Goal: Task Accomplishment & Management: Use online tool/utility

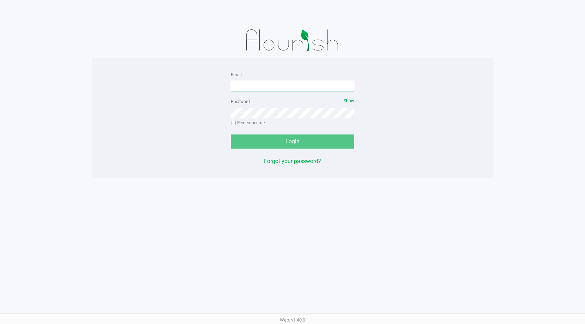
click at [272, 90] on input "Email" at bounding box center [292, 86] width 123 height 11
type input "[EMAIL_ADDRESS][DOMAIN_NAME]"
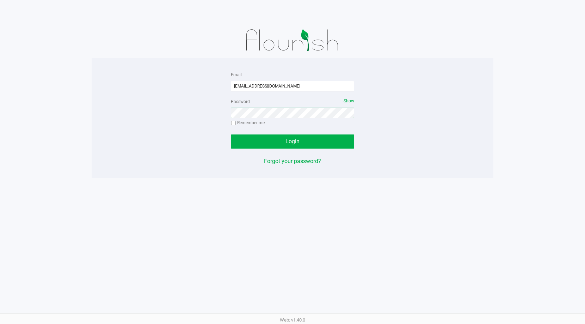
click at [231, 134] on button "Login" at bounding box center [292, 141] width 123 height 14
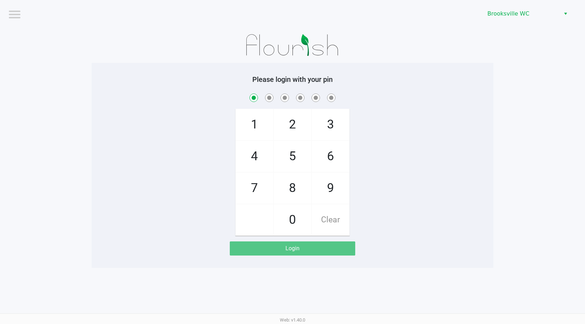
checkbox input "true"
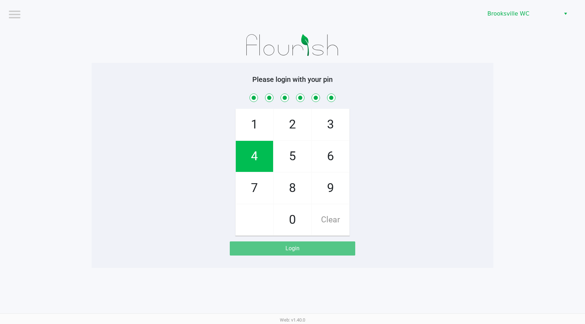
checkbox input "true"
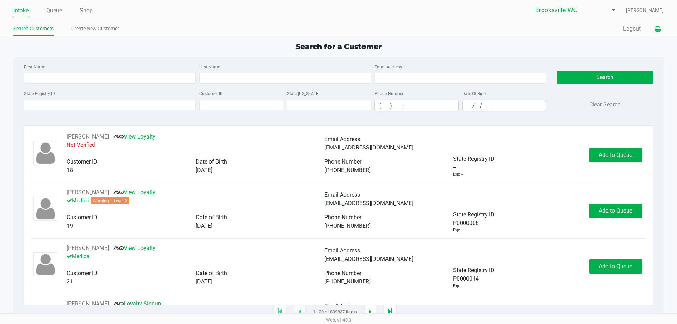
click at [585, 29] on icon at bounding box center [658, 29] width 6 height 5
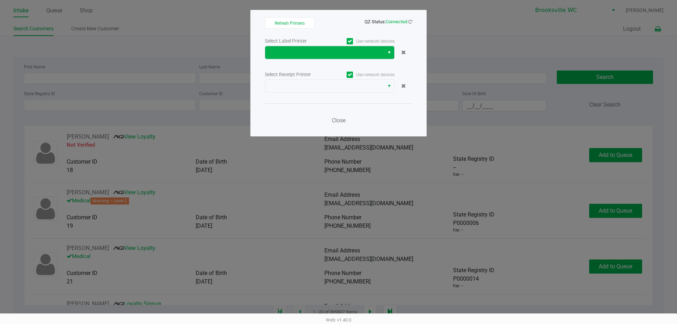
click at [390, 54] on span "Select" at bounding box center [389, 52] width 6 height 8
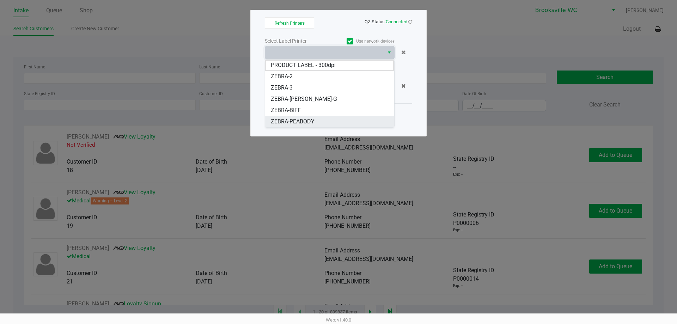
click at [302, 119] on span "ZEBRA-PEABODY" at bounding box center [293, 121] width 44 height 8
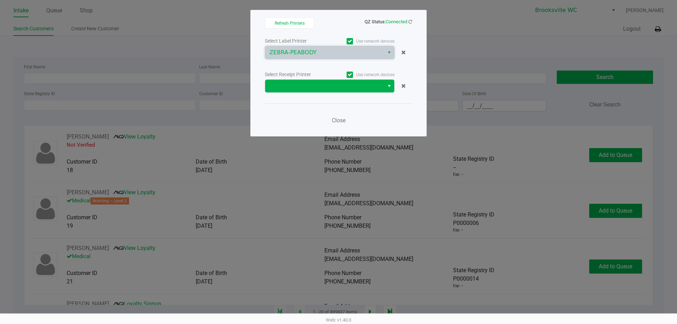
click at [387, 86] on span "Select" at bounding box center [389, 86] width 6 height 8
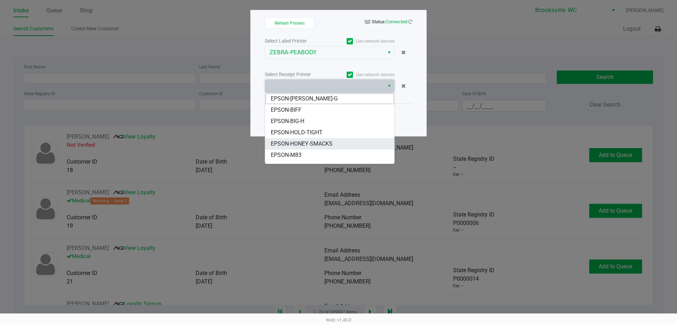
scroll to position [35, 0]
click at [312, 131] on span "EPSON-PEABODY" at bounding box center [293, 131] width 44 height 8
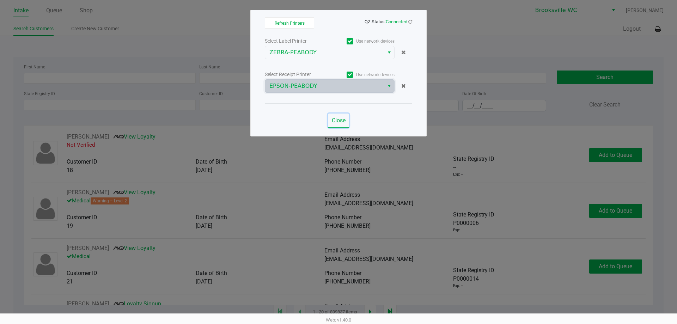
click at [333, 120] on span "Close" at bounding box center [339, 120] width 14 height 7
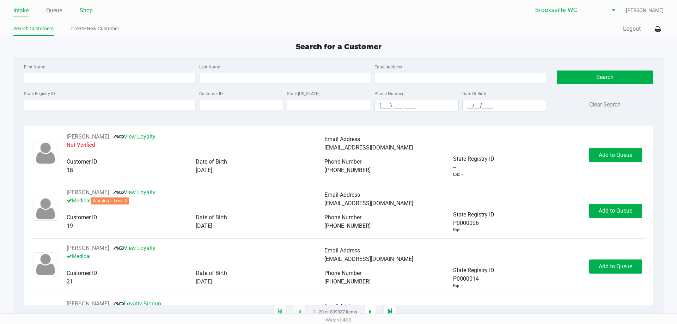
click at [89, 8] on link "Shop" at bounding box center [86, 11] width 13 height 10
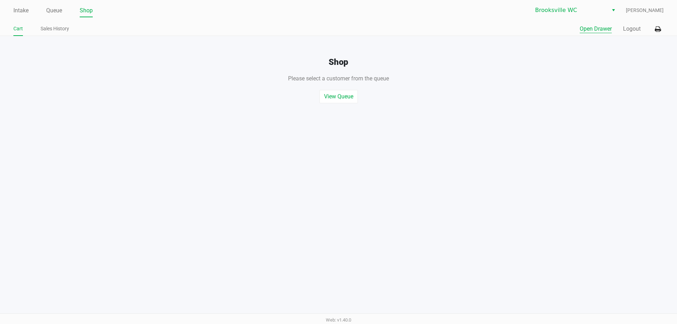
click at [585, 26] on button "Open Drawer" at bounding box center [595, 29] width 32 height 8
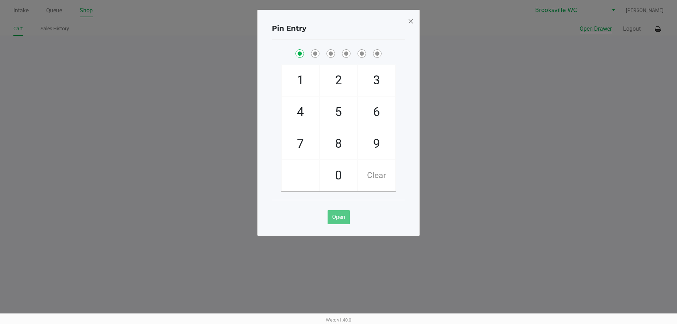
checkbox input "true"
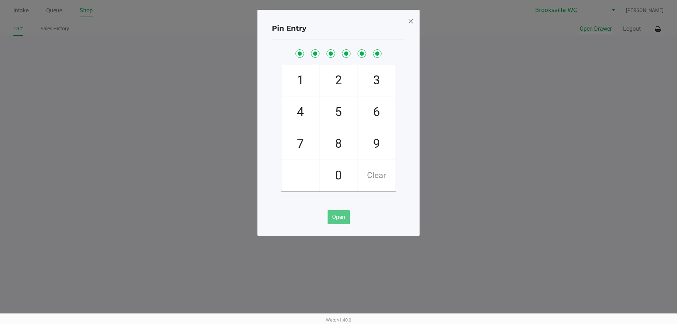
checkbox input "true"
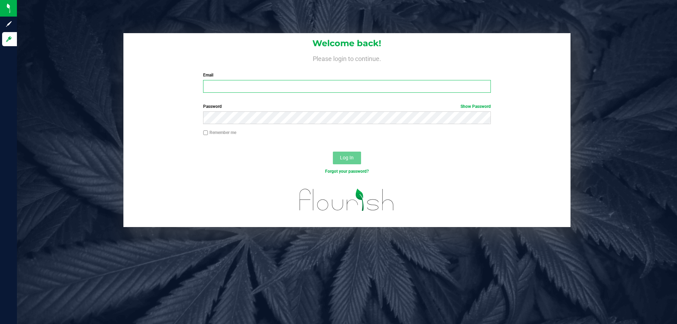
click at [265, 85] on input "Email" at bounding box center [346, 86] width 287 height 13
type input "[EMAIL_ADDRESS][DOMAIN_NAME]"
click at [333, 152] on button "Log In" at bounding box center [347, 158] width 28 height 13
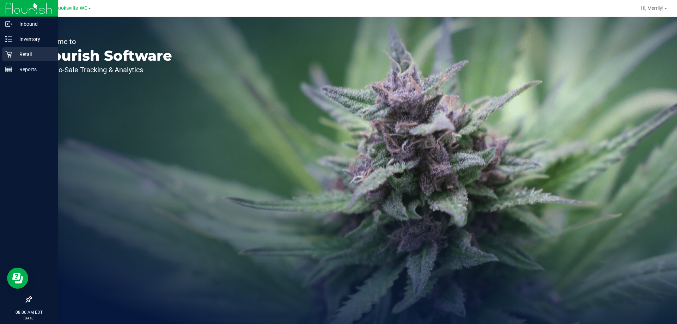
click at [9, 57] on icon at bounding box center [8, 54] width 7 height 7
